Goal: Navigation & Orientation: Find specific page/section

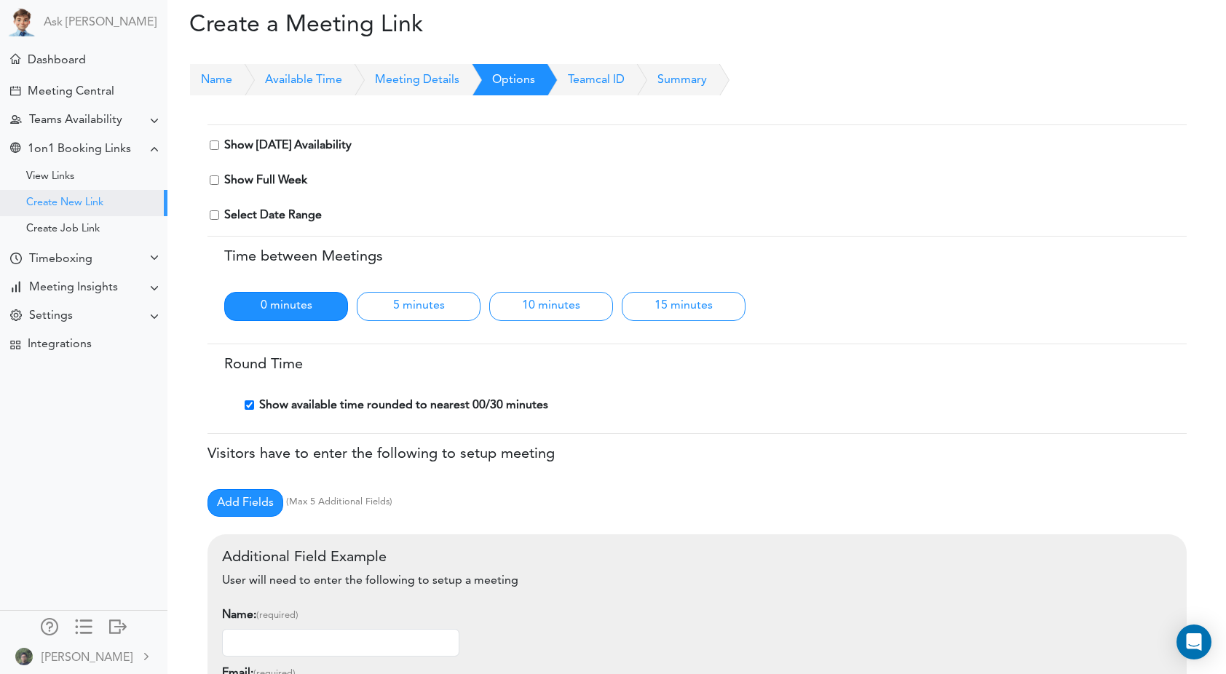
scroll to position [430, 0]
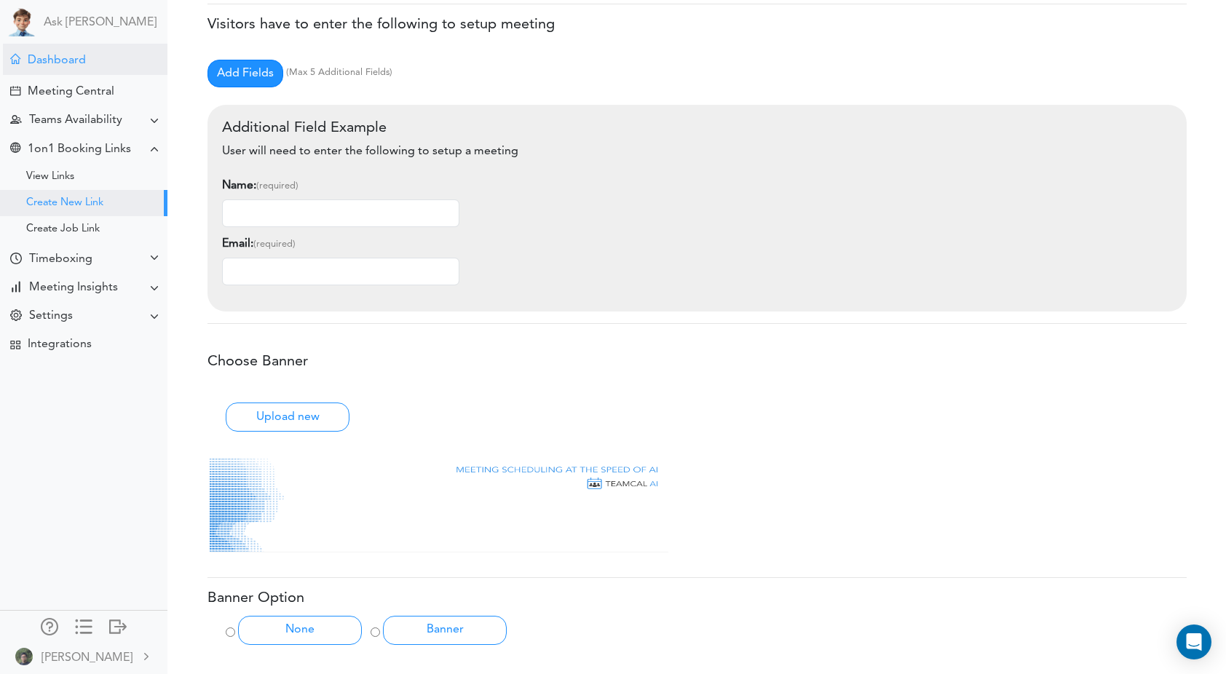
click at [111, 71] on div "Dashboard" at bounding box center [85, 59] width 165 height 31
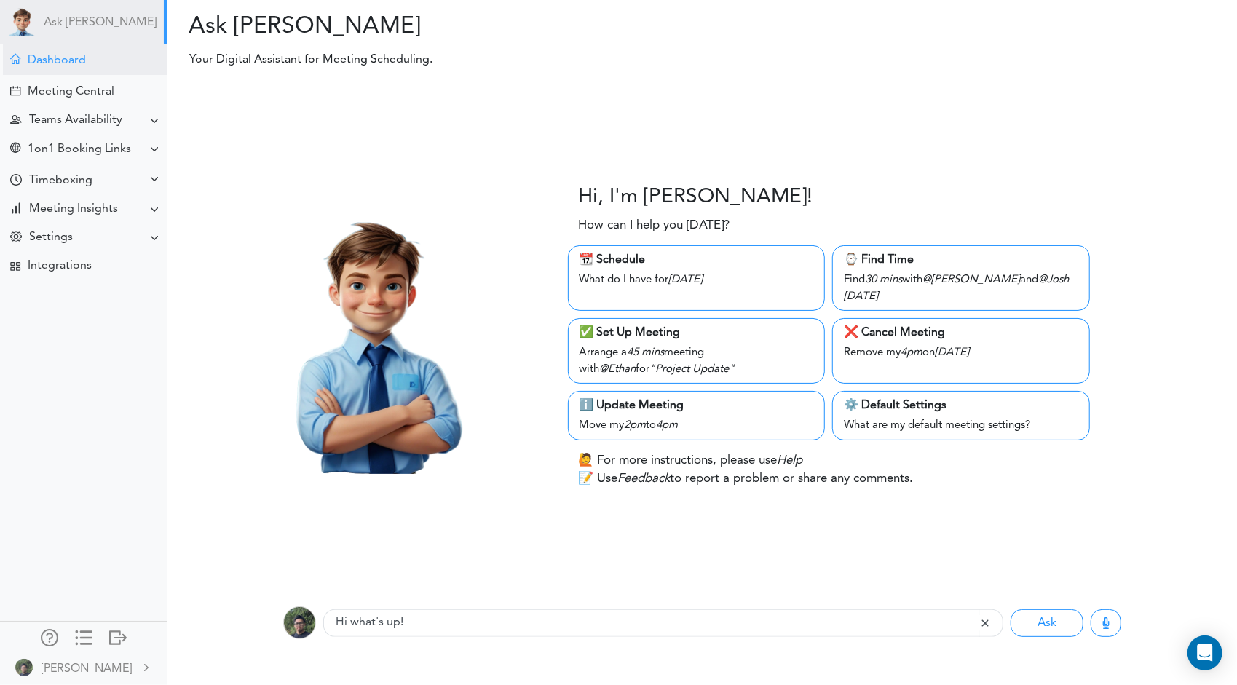
click at [90, 58] on div "Dashboard" at bounding box center [85, 59] width 165 height 31
